Goal: Communication & Community: Ask a question

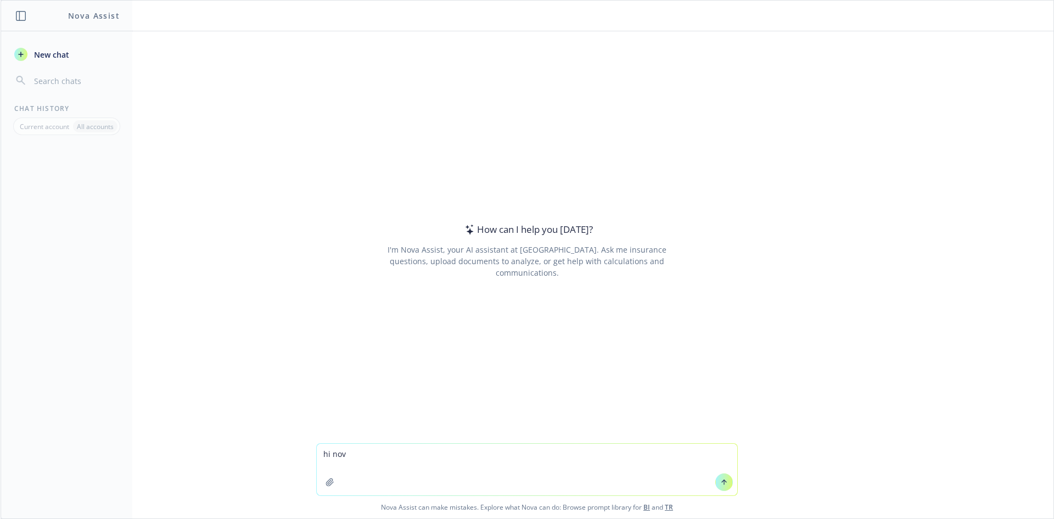
type textarea "hi nova"
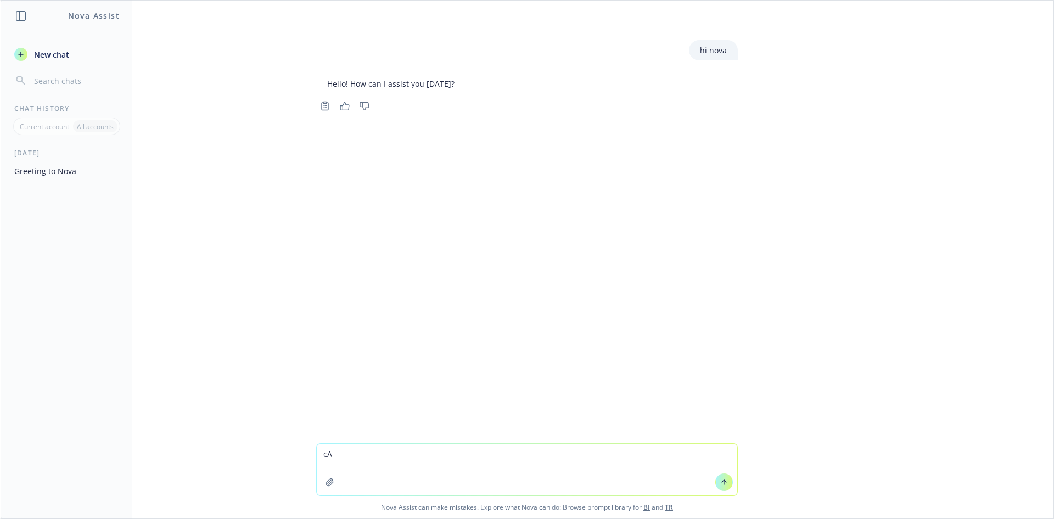
type textarea "c"
type textarea "Are you similar to ChatGPT?"
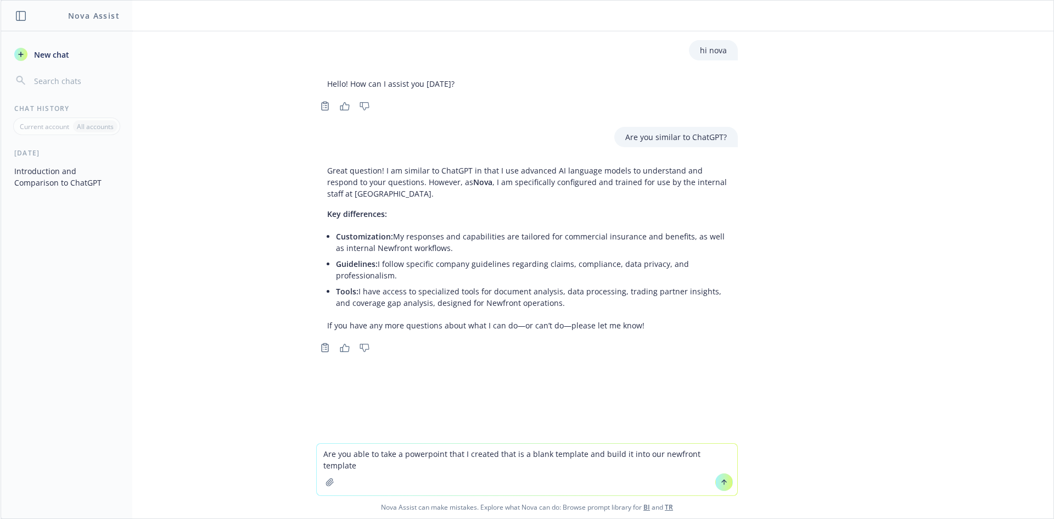
type textarea "Are you able to take a powerpoint that I created that is a blank template and b…"
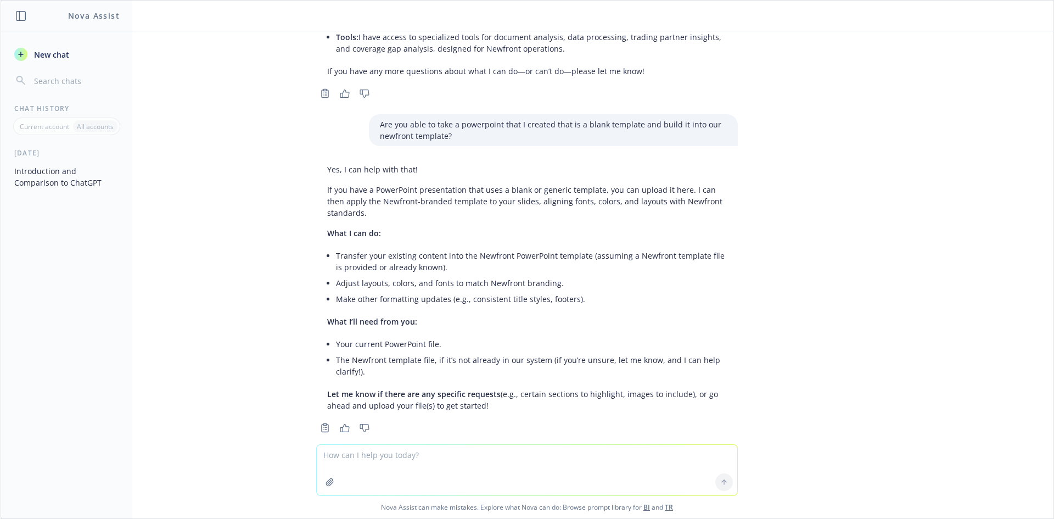
scroll to position [272, 0]
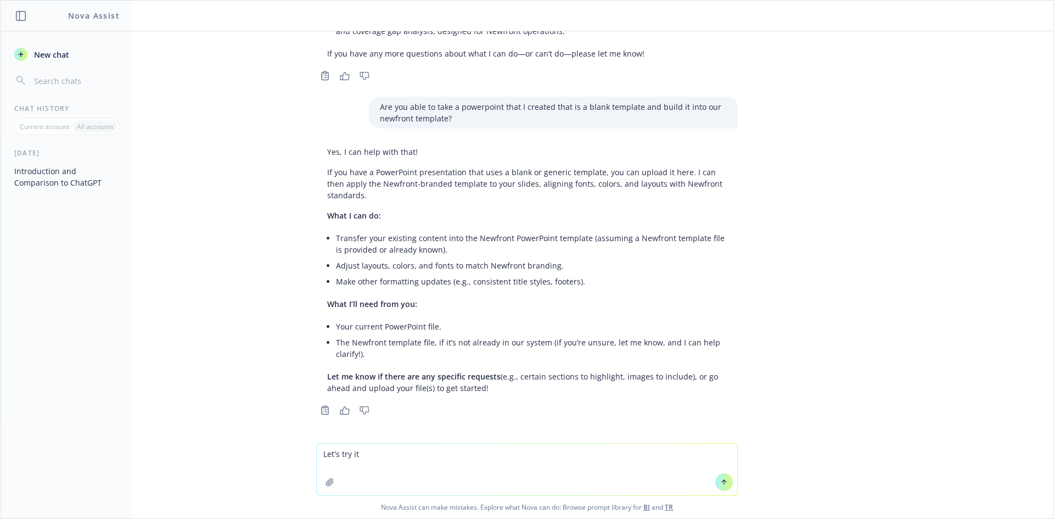
type textarea "Let's try it"
click at [321, 483] on button "button" at bounding box center [330, 482] width 18 height 18
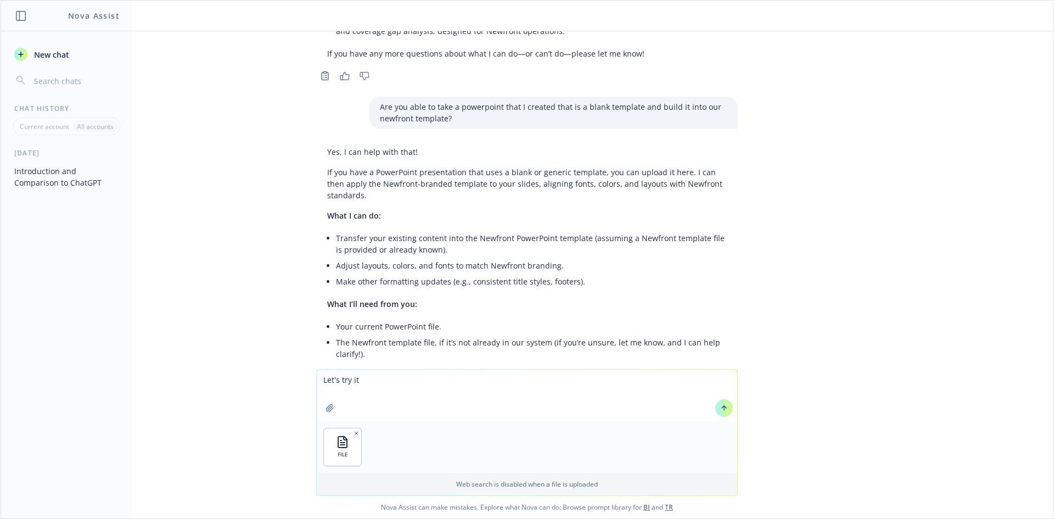
click at [724, 406] on icon at bounding box center [724, 408] width 0 height 4
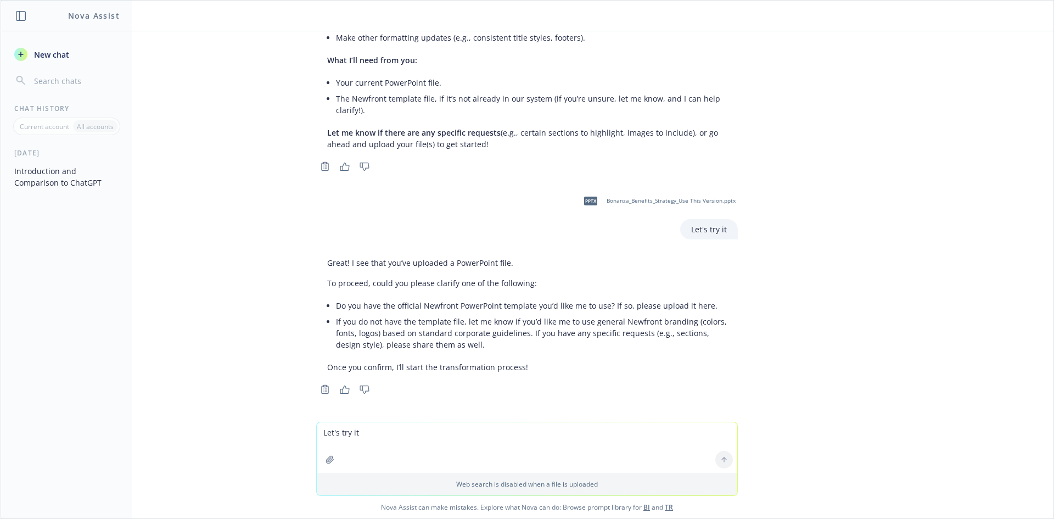
scroll to position [517, 0]
click at [411, 432] on textarea "Let's try it" at bounding box center [527, 447] width 421 height 51
type textarea "let's go with option 2"
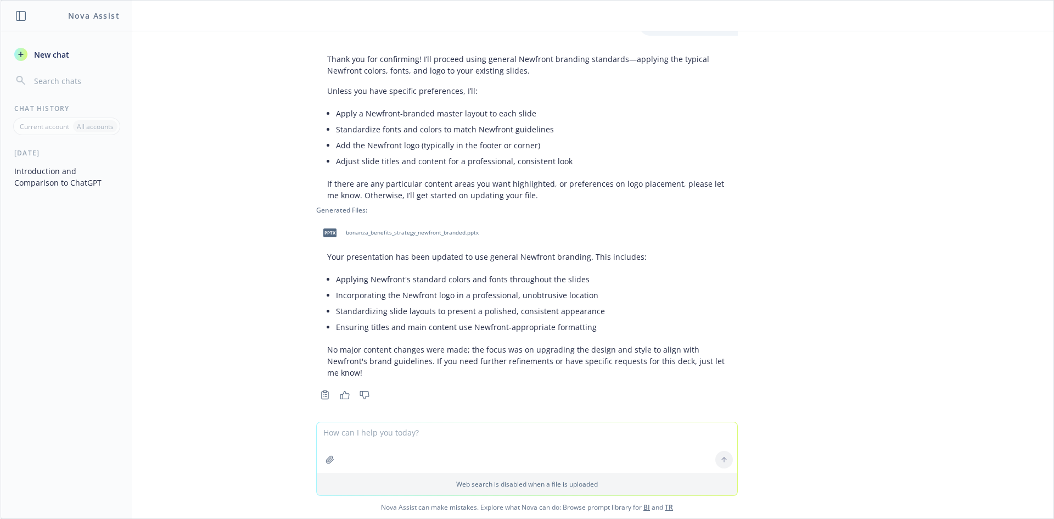
scroll to position [918, 0]
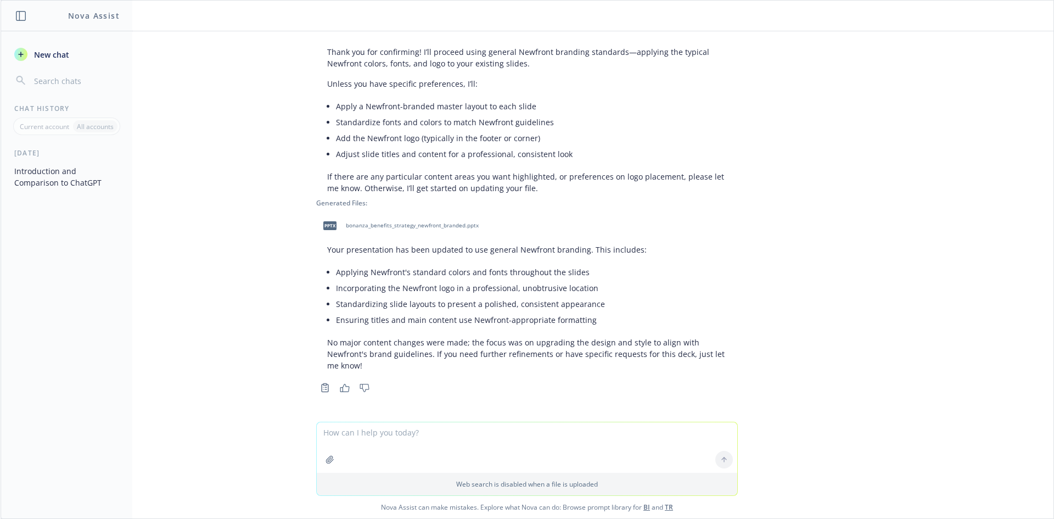
click at [412, 229] on span "bonanza_benefits_strategy_newfront_branded.pptx" at bounding box center [412, 225] width 133 height 7
click at [370, 440] on textarea at bounding box center [527, 447] width 421 height 51
type textarea "what are some of the things you can do to help me with analyzing employee benef…"
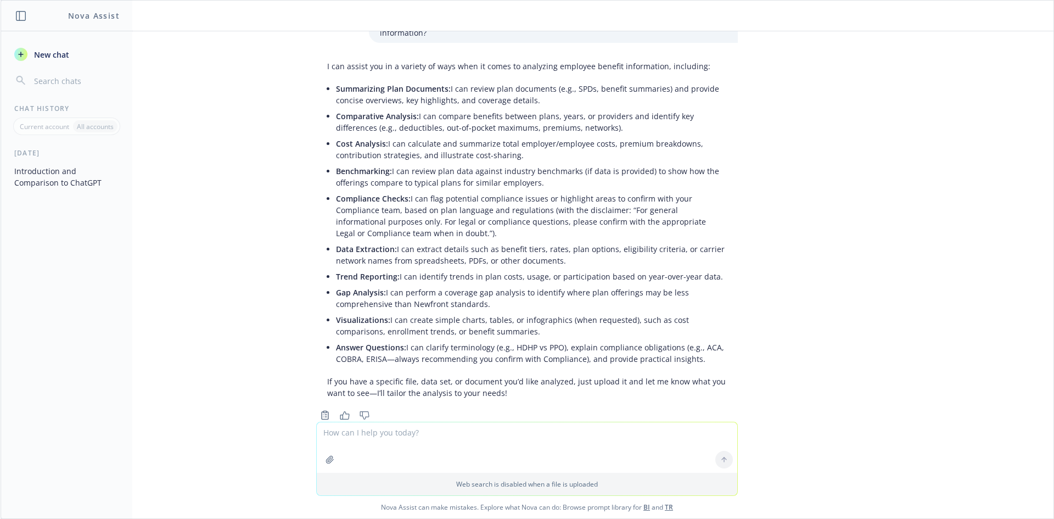
scroll to position [1331, 0]
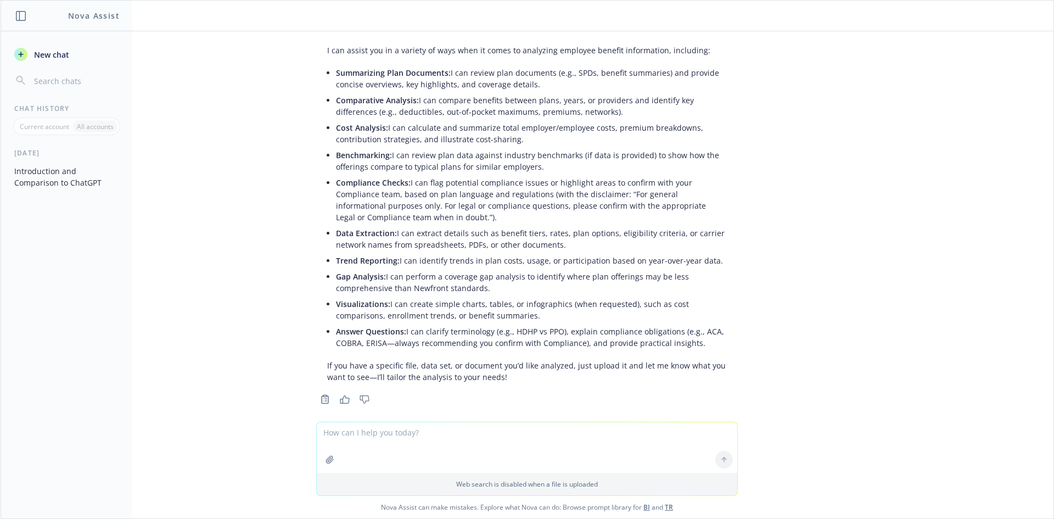
click at [338, 443] on textarea at bounding box center [527, 447] width 421 height 51
type textarea "z"
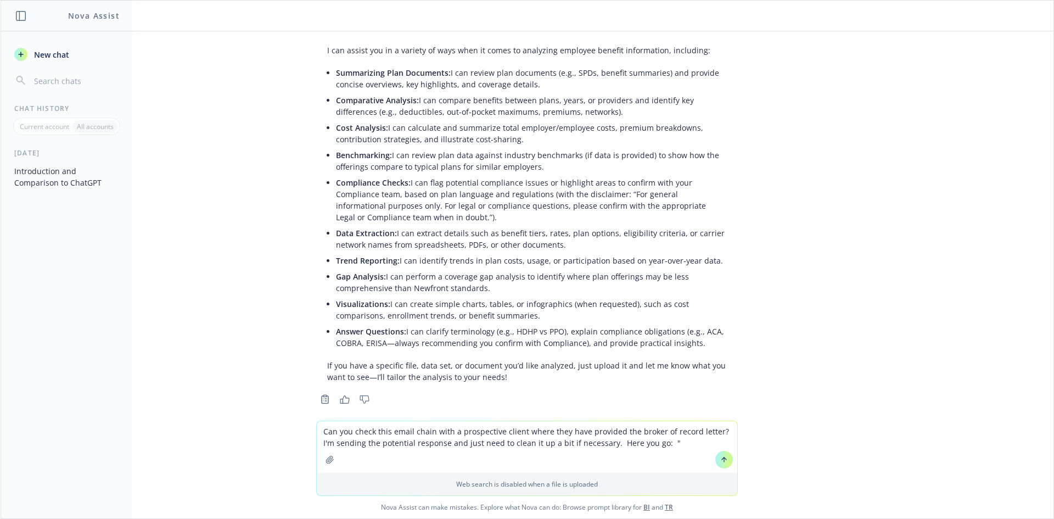
paste textarea "Loremi Dolo. S’am con adip elitse do Eiusmod TE inci utlabor. E dolorem ali eni…"
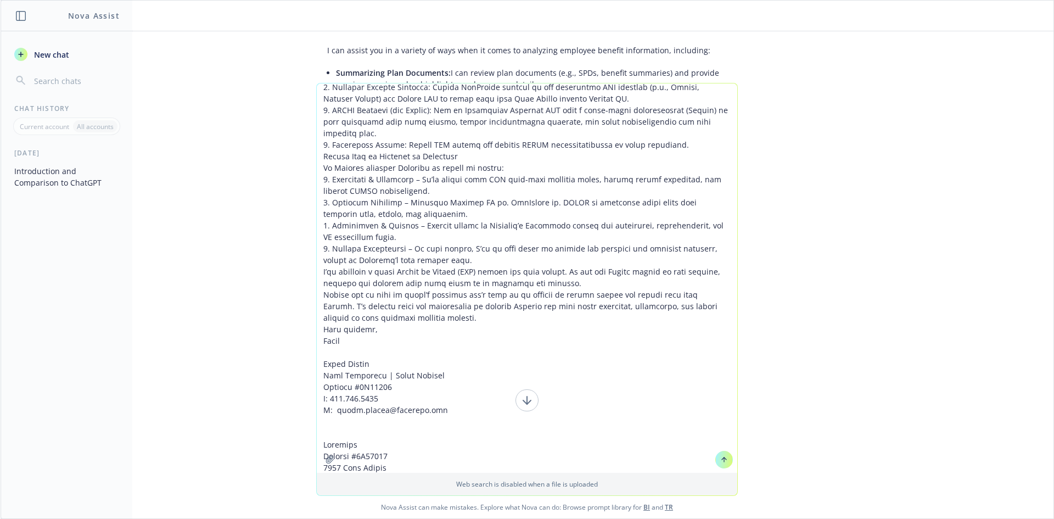
click at [433, 457] on textarea at bounding box center [527, 277] width 421 height 389
type textarea "Lor ips dolor sita conse adipi elit s doeiusmodte incidi utlab etdo magn aliqua…"
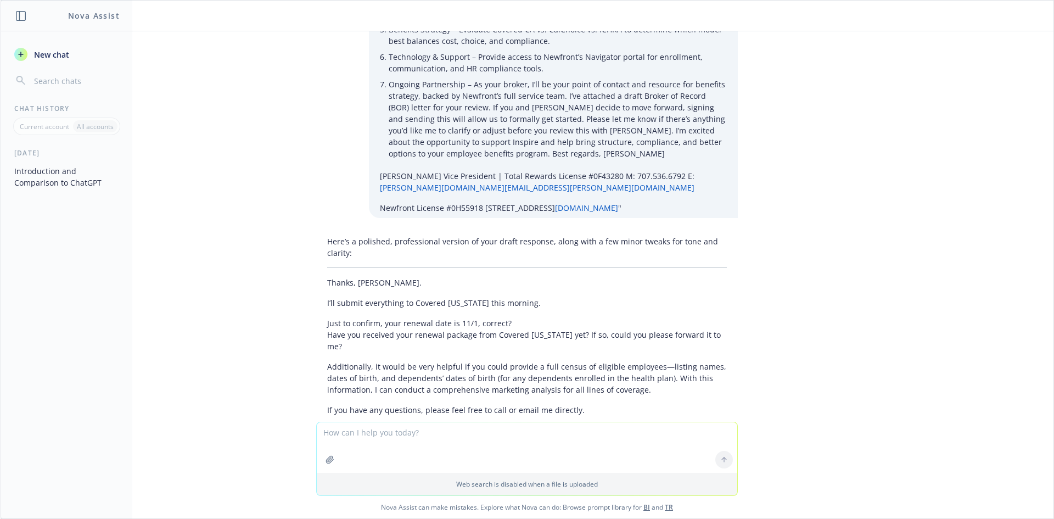
scroll to position [3138, 0]
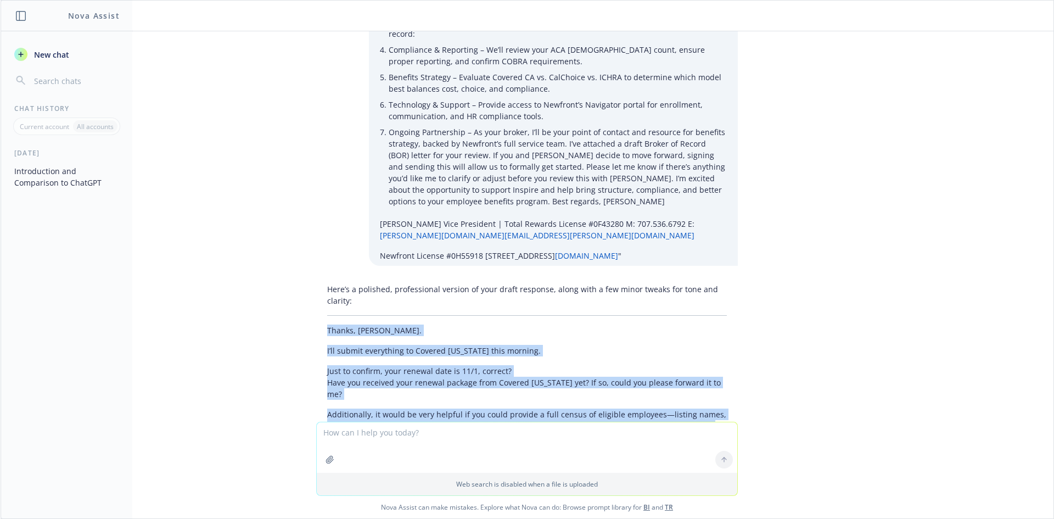
drag, startPoint x: 327, startPoint y: 324, endPoint x: 306, endPoint y: 154, distance: 171.0
copy div "Thanks, [PERSON_NAME]. I’ll submit everything to Covered [US_STATE] this mornin…"
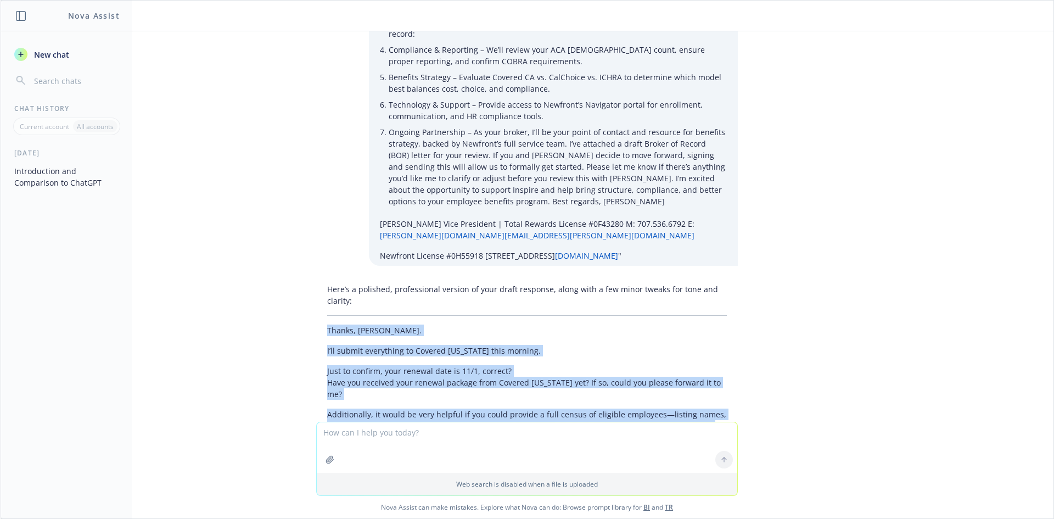
drag, startPoint x: 327, startPoint y: 323, endPoint x: 276, endPoint y: 149, distance: 182.1
click at [276, 149] on div "hi [PERSON_NAME] Hello! How can I assist you [DATE]? Copy to clipboard Thumbs u…" at bounding box center [527, 226] width 1053 height 390
copy div "Thanks, [PERSON_NAME]. I’ll submit everything to Covered [US_STATE] this mornin…"
click at [433, 472] on p "Thank you again, [PERSON_NAME]!" at bounding box center [527, 478] width 400 height 12
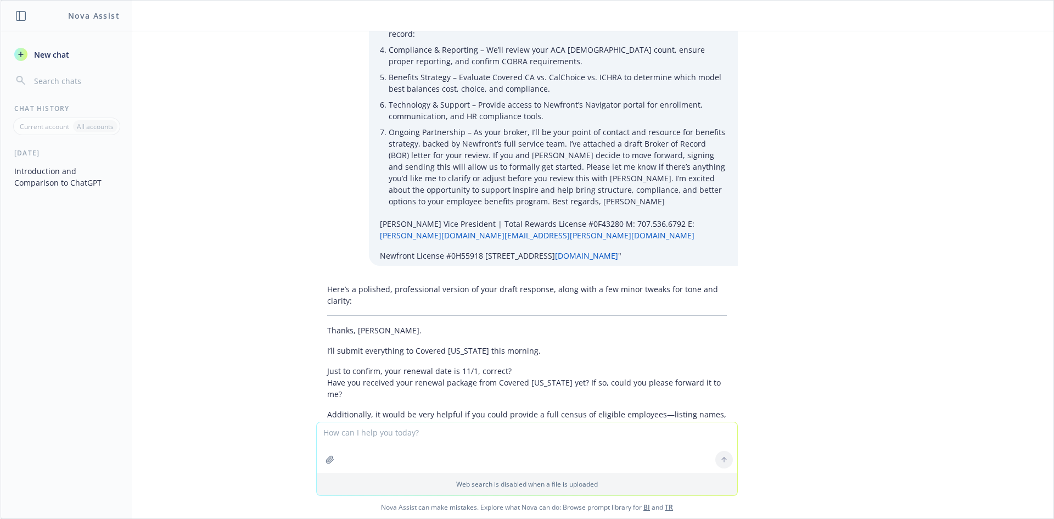
click at [427, 437] on textarea at bounding box center [527, 447] width 421 height 51
type textarea "can you analyze this bill and tell me the monthly cost moving forward?"
click at [326, 459] on icon "button" at bounding box center [330, 459] width 9 height 9
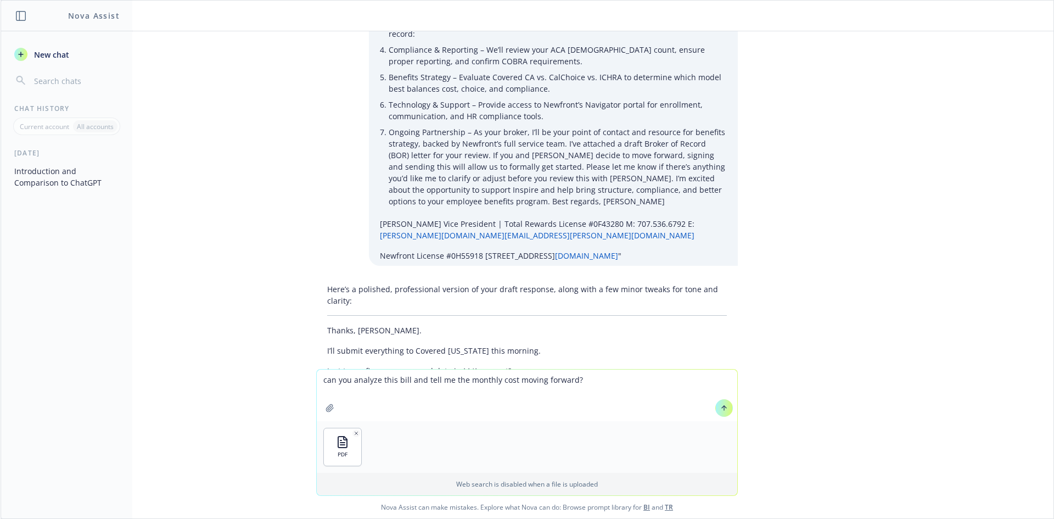
click at [721, 410] on icon at bounding box center [724, 408] width 8 height 8
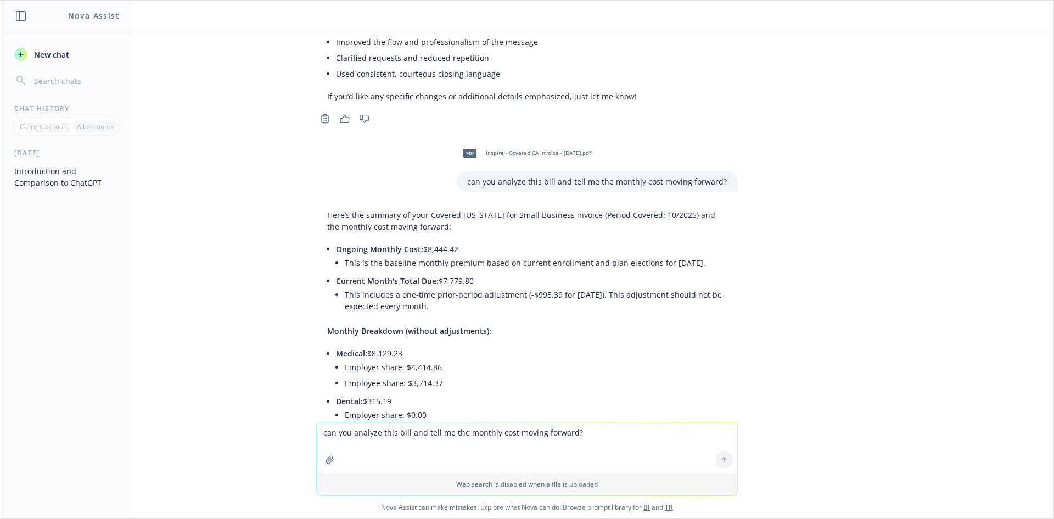
scroll to position [3851, 0]
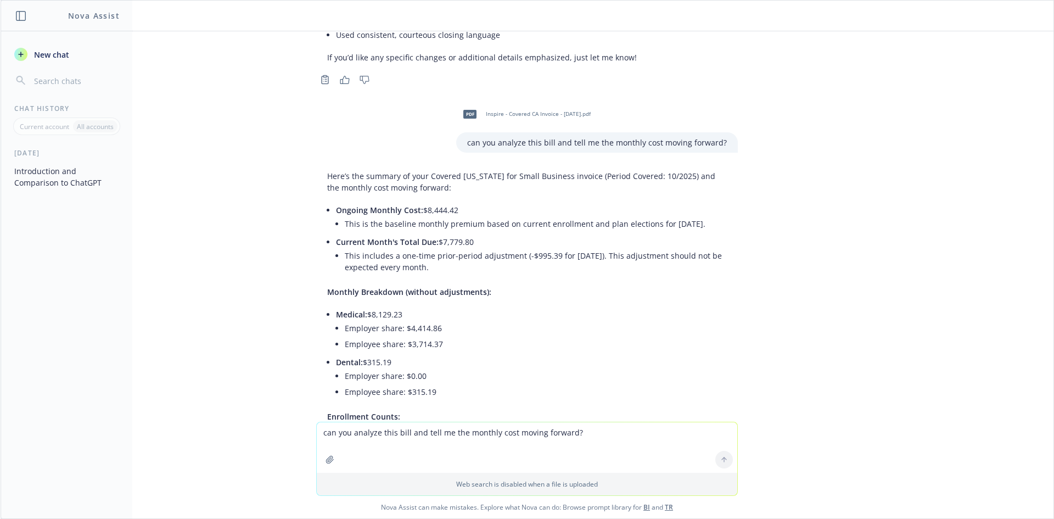
click at [416, 437] on textarea "can you analyze this bill and tell me the monthly cost moving forward?" at bounding box center [527, 447] width 421 height 51
type textarea "do you know the commission payout of covered ca for small business?"
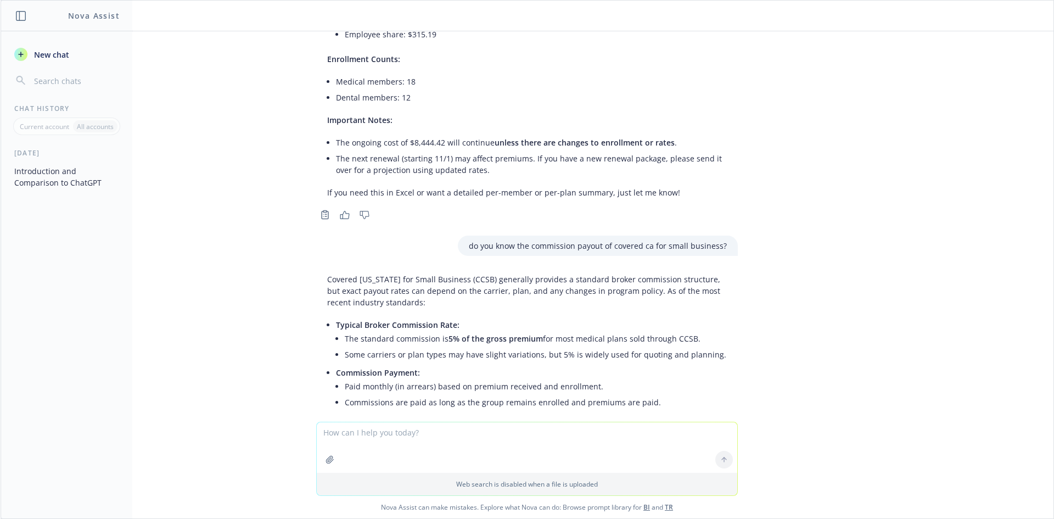
scroll to position [4212, 0]
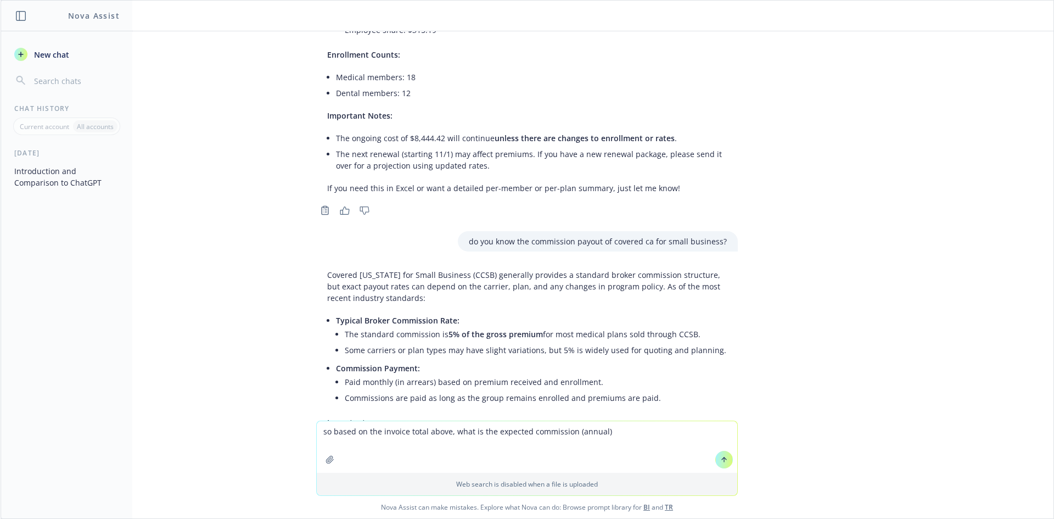
type textarea "so based on the invoice total above, what is the expected commission (annual)?"
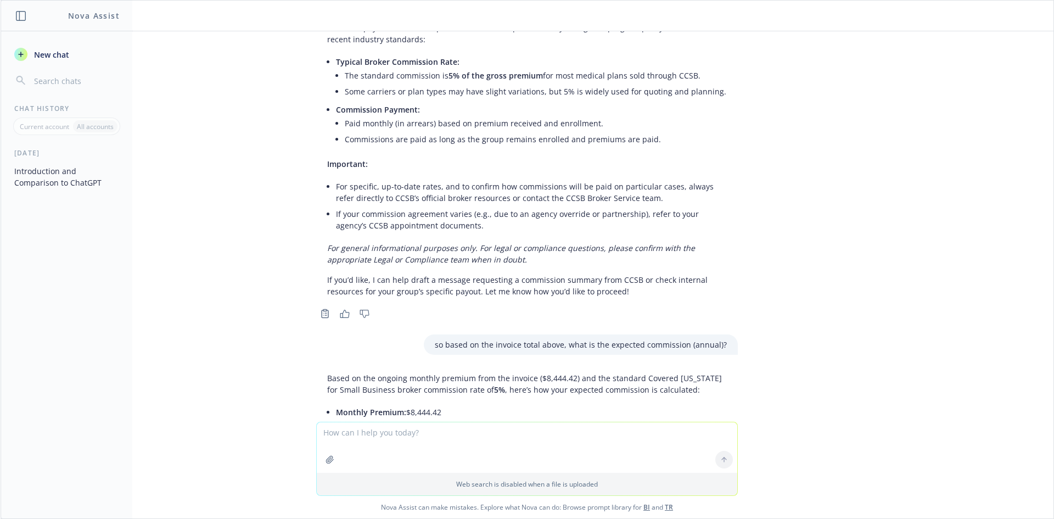
scroll to position [4472, 0]
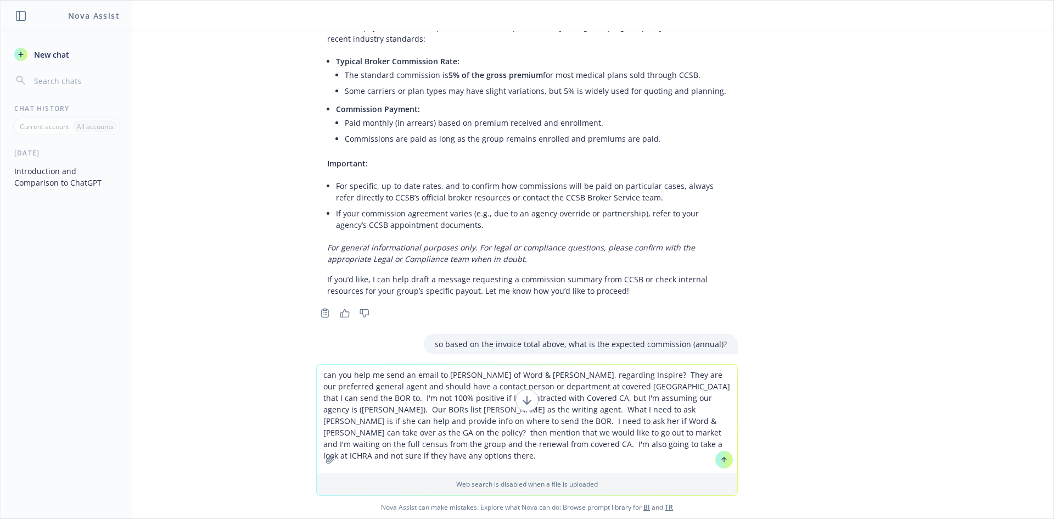
type textarea "can you help me send an email to [PERSON_NAME] of Word & [PERSON_NAME], regardi…"
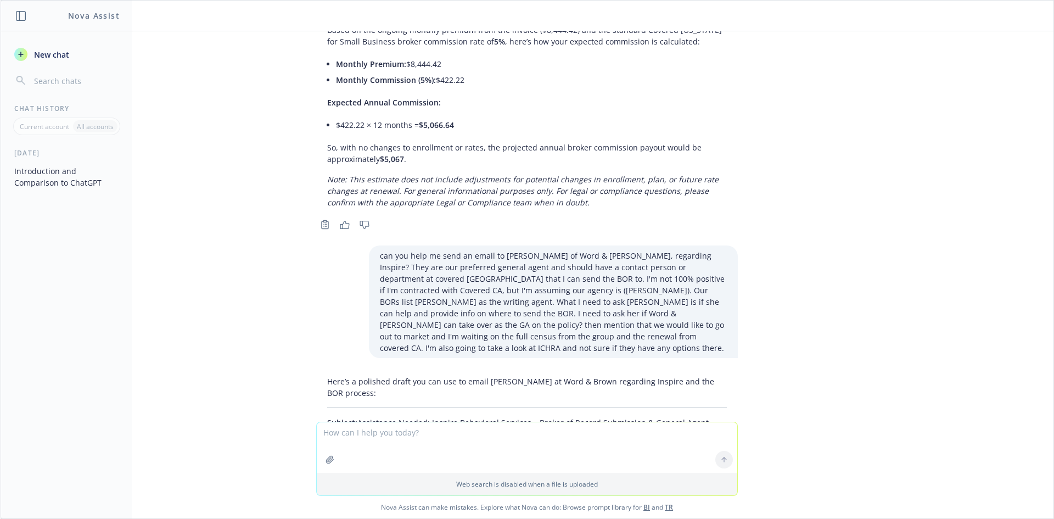
scroll to position [4816, 0]
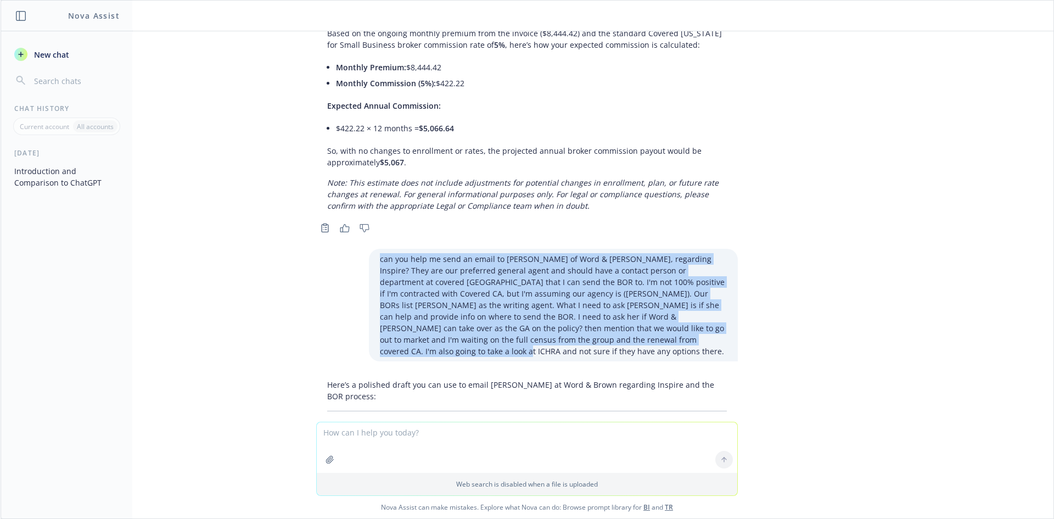
drag, startPoint x: 601, startPoint y: 153, endPoint x: 367, endPoint y: 69, distance: 249.1
click at [369, 249] on div "can you help me send an email to [PERSON_NAME] of Word & [PERSON_NAME], regardi…" at bounding box center [553, 305] width 369 height 113
copy p "can you help me send an email to [PERSON_NAME] of Word & [PERSON_NAME], regardi…"
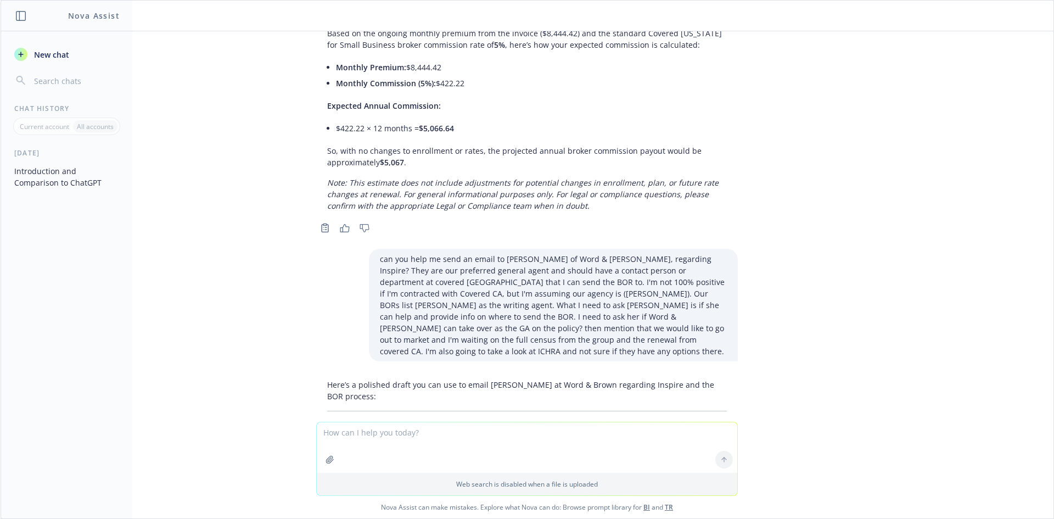
click at [409, 443] on textarea at bounding box center [527, 447] width 421 height 51
